Goal: Information Seeking & Learning: Understand process/instructions

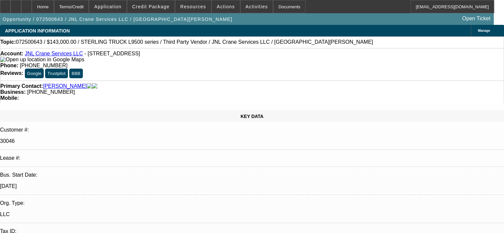
select select "0"
select select "2"
select select "0"
select select "6"
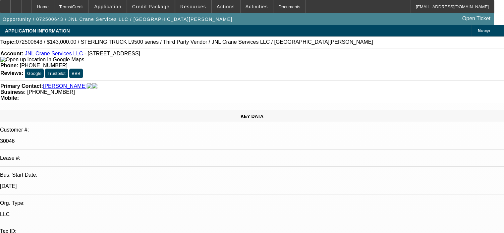
select select "0"
select select "2"
select select "0"
select select "6"
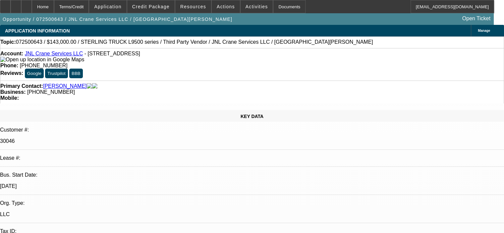
select select "0"
select select "2"
select select "0"
select select "6"
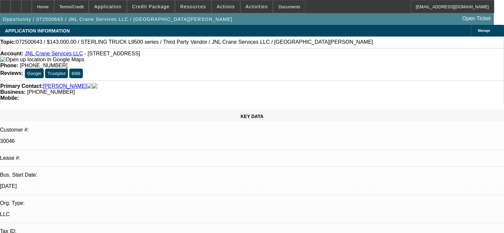
select select "0"
select select "2"
select select "0"
select select "6"
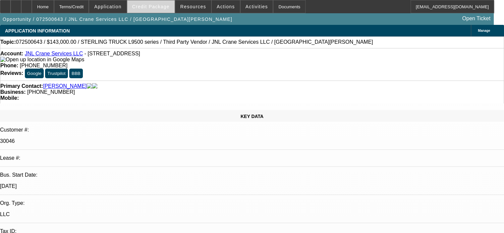
click at [162, 4] on span "Credit Package" at bounding box center [150, 6] width 37 height 5
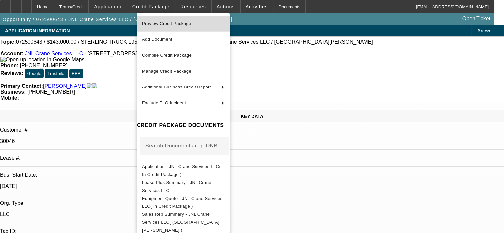
click at [172, 25] on span "Preview Credit Package" at bounding box center [166, 23] width 49 height 5
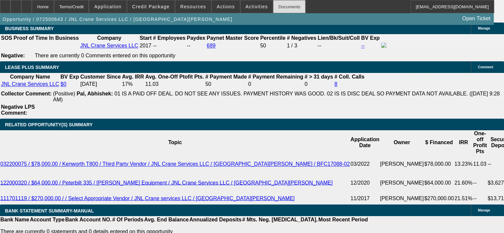
scroll to position [1077, 0]
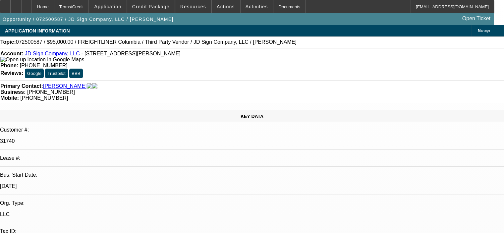
select select "0"
select select "2"
select select "0"
select select "6"
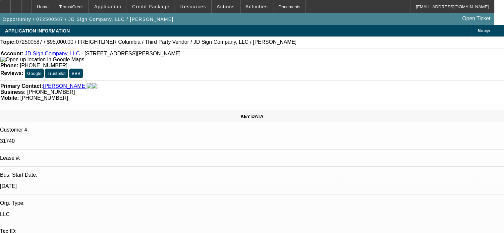
select select "0"
select select "2"
select select "0"
select select "6"
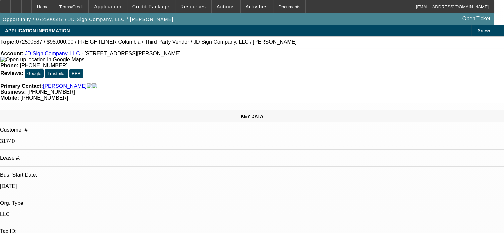
select select "0"
select select "2"
select select "0"
select select "6"
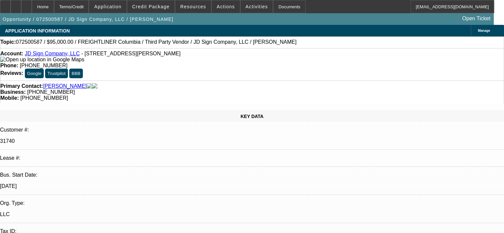
select select "0"
select select "2"
select select "0"
select select "6"
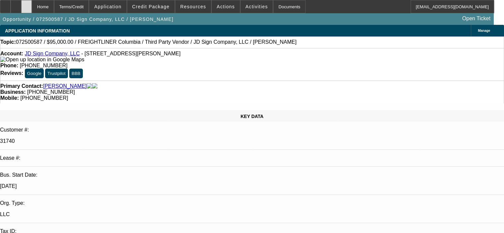
click at [26, 4] on icon at bounding box center [26, 4] width 0 height 0
select select "0"
select select "2"
select select "0"
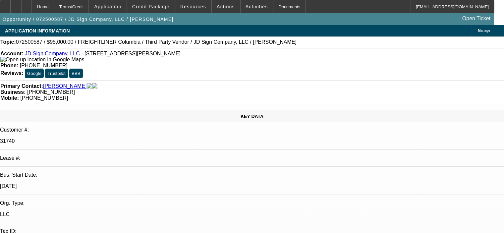
select select "6"
select select "0"
select select "2"
select select "0"
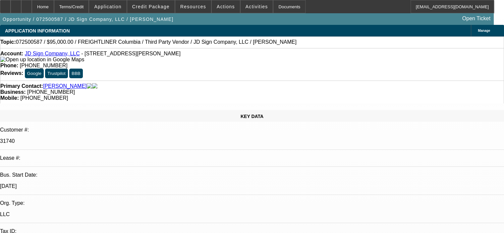
select select "6"
select select "0"
select select "2"
select select "0"
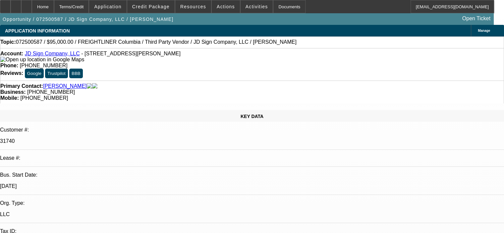
select select "6"
select select "0"
select select "2"
select select "0"
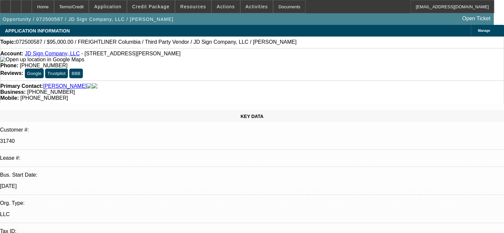
select select "6"
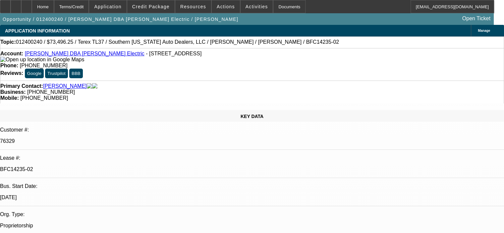
select select "0"
select select "6"
select select "0"
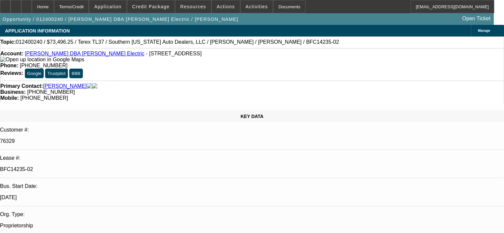
select select "0"
select select "6"
select select "0"
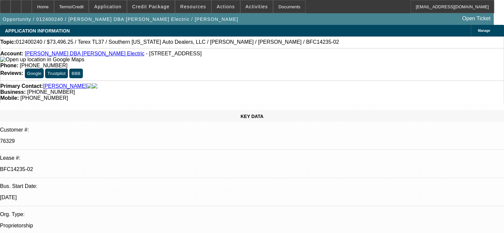
select select "0"
select select "6"
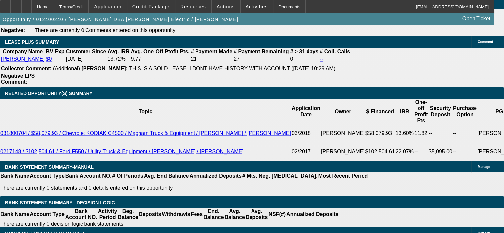
scroll to position [1159, 0]
